Goal: Information Seeking & Learning: Learn about a topic

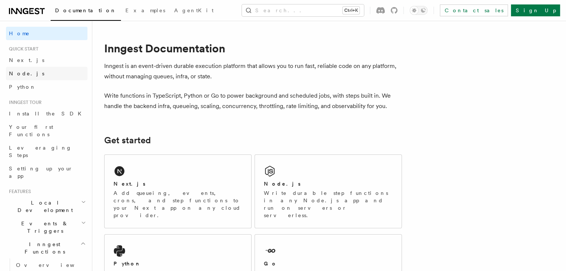
click at [25, 73] on span "Node.js" at bounding box center [26, 74] width 35 height 6
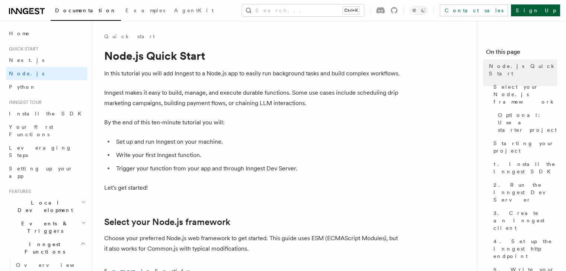
click at [549, 9] on link "Sign Up" at bounding box center [535, 10] width 49 height 12
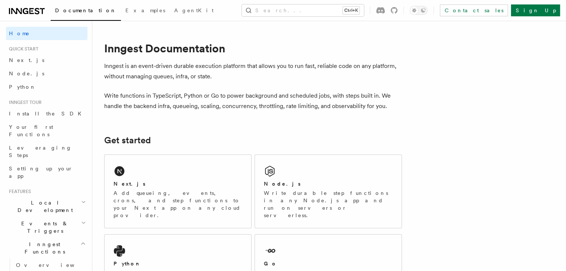
drag, startPoint x: 32, startPoint y: 4, endPoint x: 32, endPoint y: 12, distance: 7.4
click at [32, 12] on div "Documentation Examples AgentKit Search... Ctrl+K Contact sales Sign Up" at bounding box center [283, 10] width 566 height 21
click at [32, 12] on icon at bounding box center [27, 11] width 36 height 9
click at [21, 74] on span "Node.js" at bounding box center [26, 74] width 35 height 6
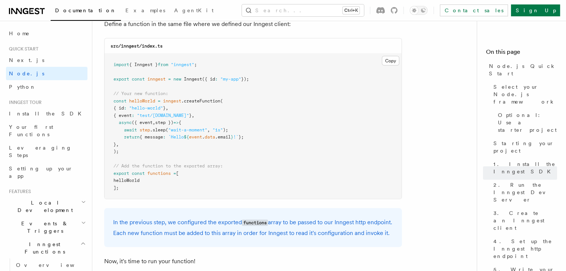
scroll to position [1507, 0]
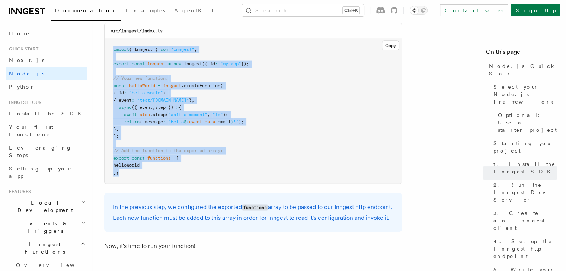
drag, startPoint x: 124, startPoint y: 174, endPoint x: 107, endPoint y: 51, distance: 124.3
click at [107, 51] on pre "import { Inngest } from "inngest" ; export const inngest = new Inngest ({ id : …" at bounding box center [252, 111] width 297 height 145
click at [138, 180] on pre "import { Inngest } from "inngest" ; export const inngest = new Inngest ({ id : …" at bounding box center [252, 111] width 297 height 145
drag, startPoint x: 138, startPoint y: 180, endPoint x: 115, endPoint y: 39, distance: 142.8
click at [115, 39] on div "src/inngest/index.ts Copy Copied import { Inngest } from "inngest" ; export con…" at bounding box center [252, 103] width 297 height 161
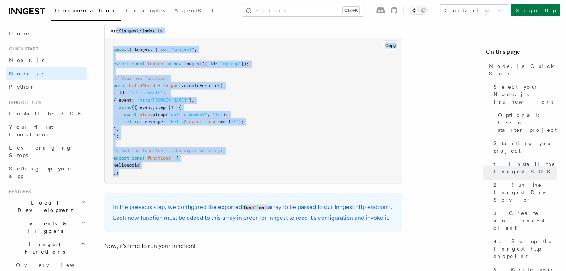
click at [181, 173] on pre "import { Inngest } from "inngest" ; export const inngest = new Inngest ({ id : …" at bounding box center [252, 111] width 297 height 145
drag, startPoint x: 181, startPoint y: 173, endPoint x: 118, endPoint y: 50, distance: 138.0
click at [118, 50] on pre "import { Inngest } from "inngest" ; export const inngest = new Inngest ({ id : …" at bounding box center [252, 111] width 297 height 145
click at [191, 181] on pre "import { Inngest } from "inngest" ; export const inngest = new Inngest ({ id : …" at bounding box center [252, 111] width 297 height 145
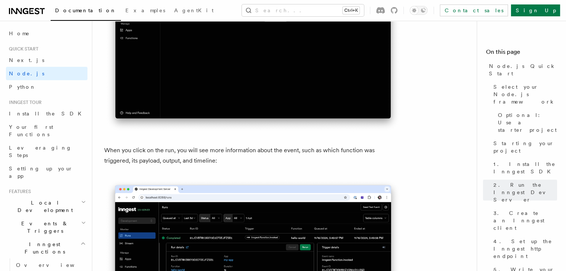
scroll to position [2640, 0]
